Goal: Task Accomplishment & Management: Use online tool/utility

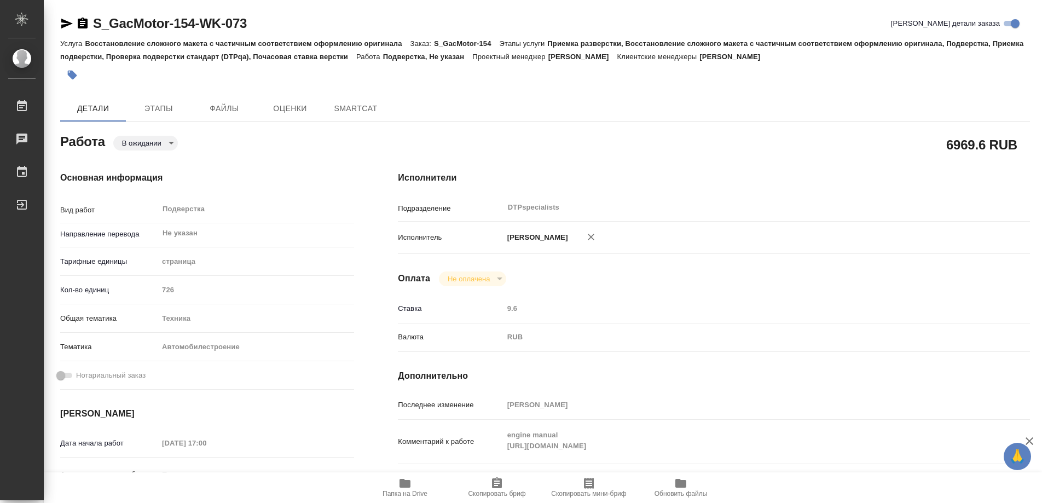
type textarea "x"
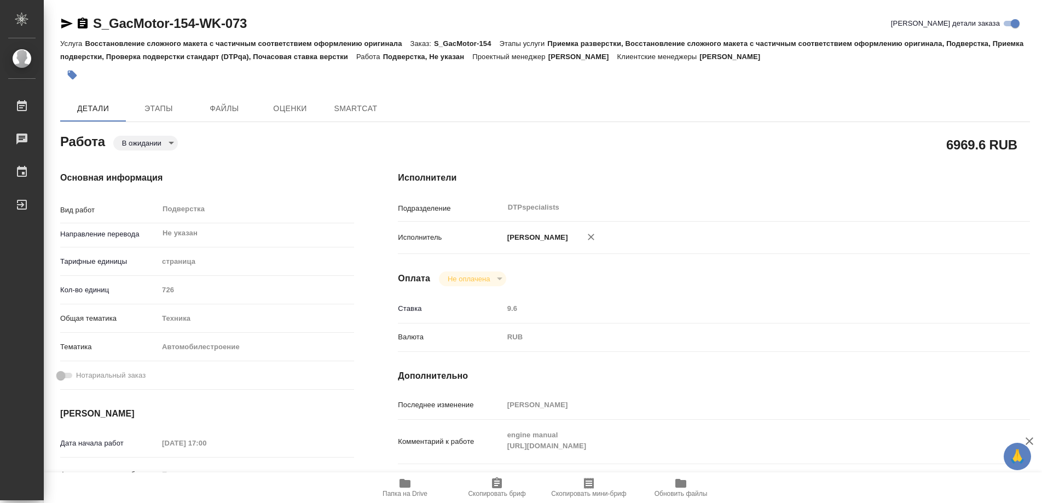
type textarea "x"
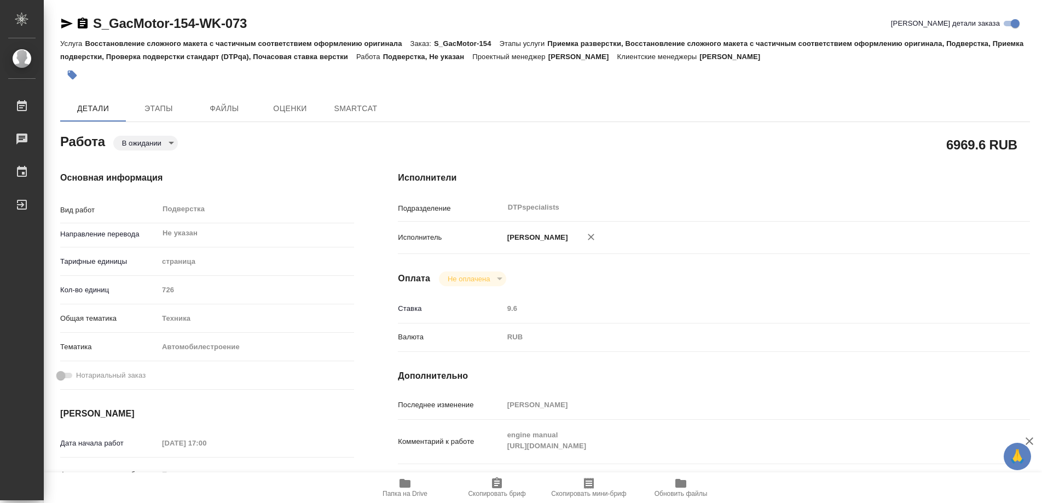
type textarea "x"
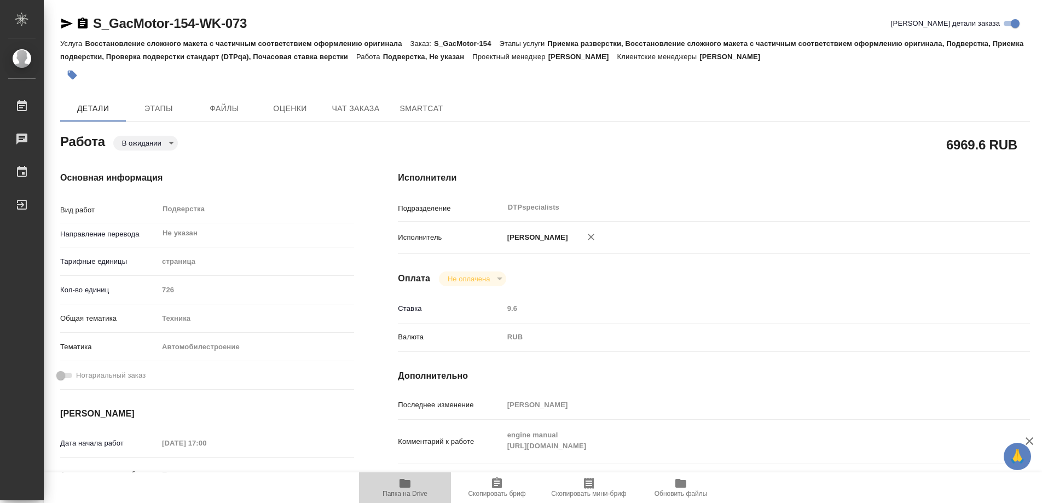
click at [407, 487] on icon "button" at bounding box center [405, 483] width 11 height 9
type textarea "x"
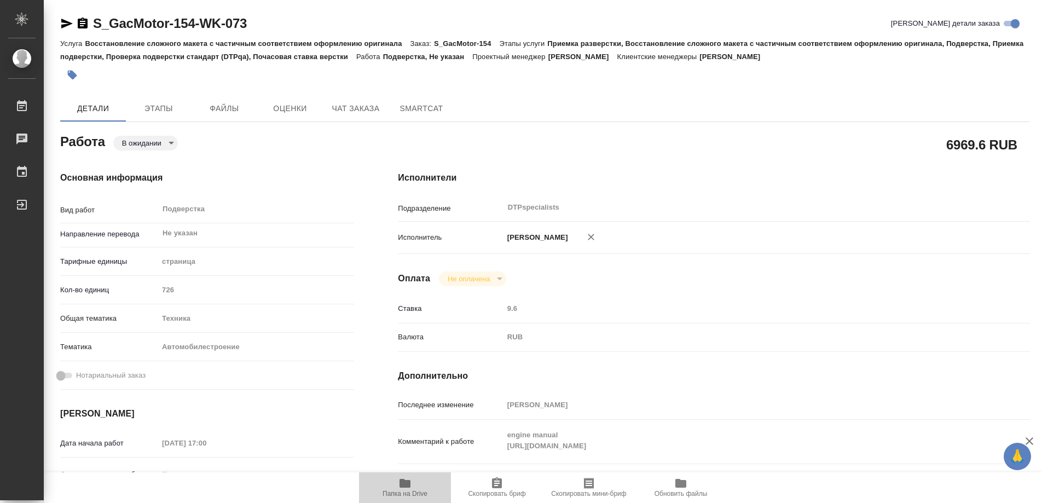
type textarea "x"
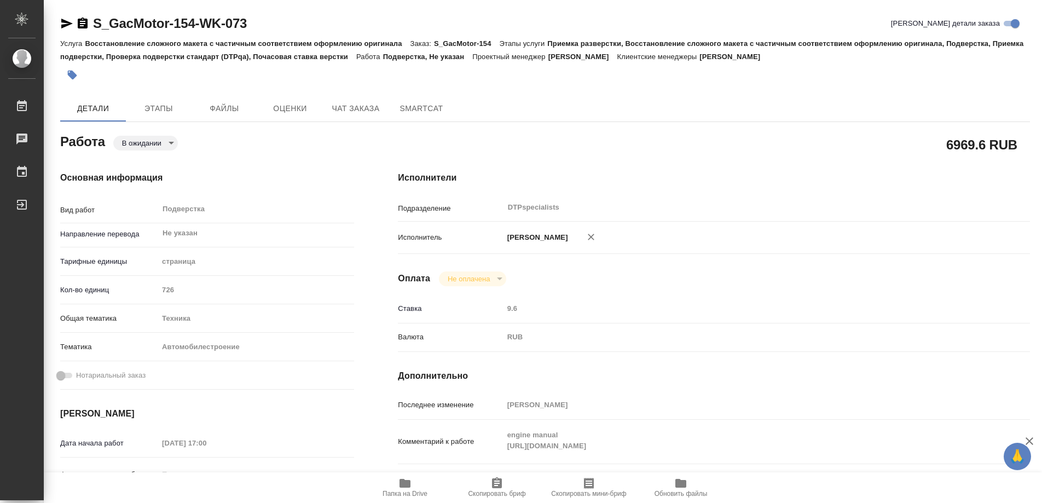
type textarea "x"
